Goal: Information Seeking & Learning: Learn about a topic

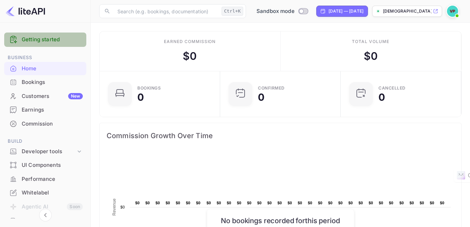
click at [59, 41] on link "Getting started" at bounding box center [52, 40] width 61 height 8
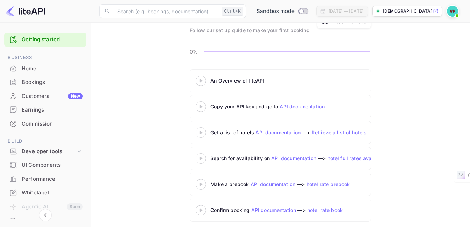
scroll to position [51, 0]
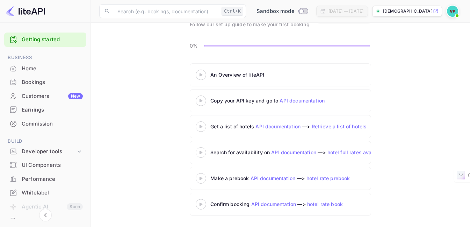
click at [278, 124] on link "API documentation" at bounding box center [278, 126] width 45 height 6
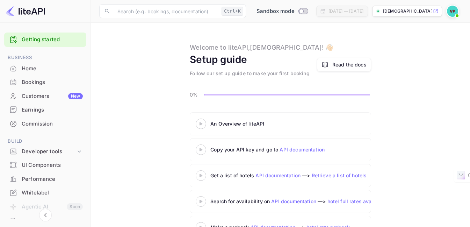
scroll to position [0, 0]
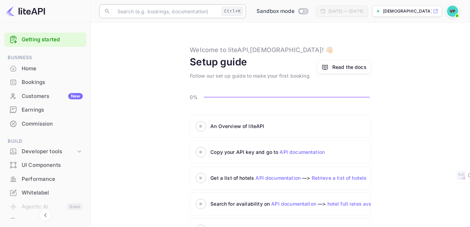
click at [131, 14] on input "text" at bounding box center [166, 11] width 106 height 14
type input "hotel"
